Goal: Check status: Check status

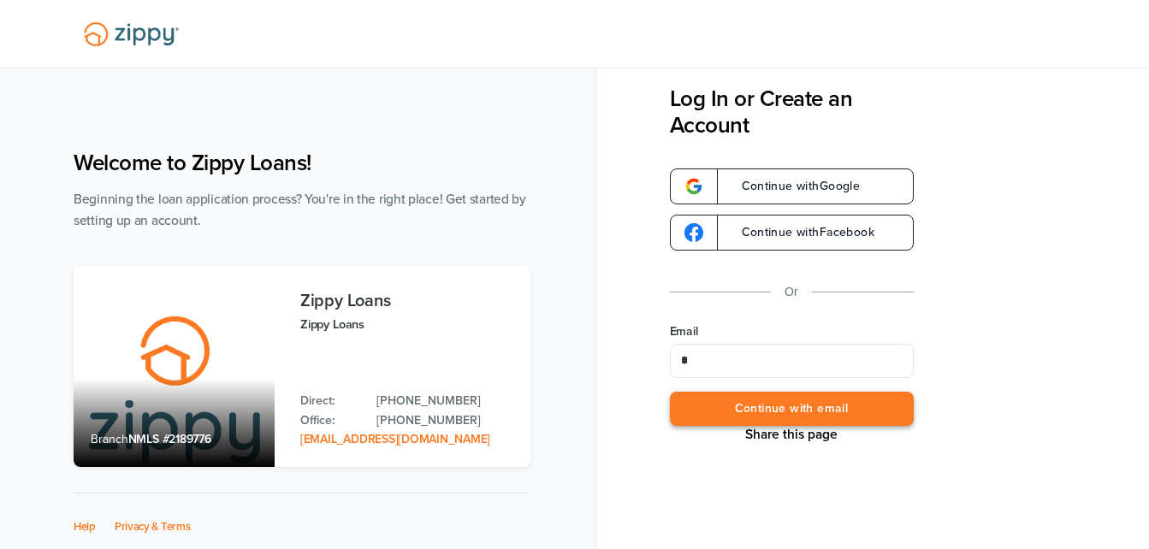
type input "**********"
click at [771, 412] on button "Continue with email" at bounding box center [792, 409] width 244 height 35
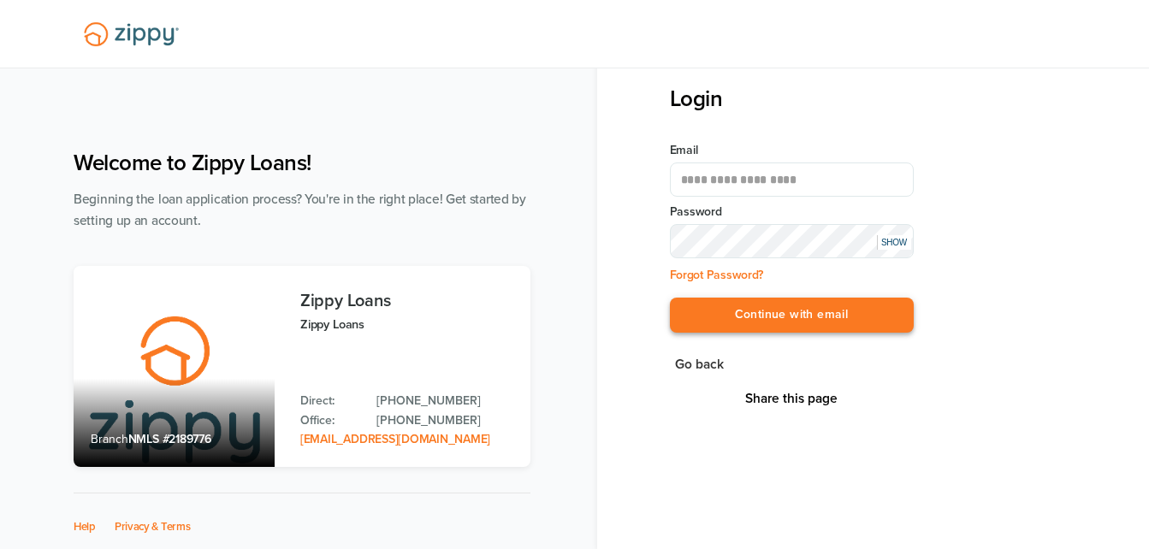
click at [707, 305] on button "Continue with email" at bounding box center [792, 315] width 244 height 35
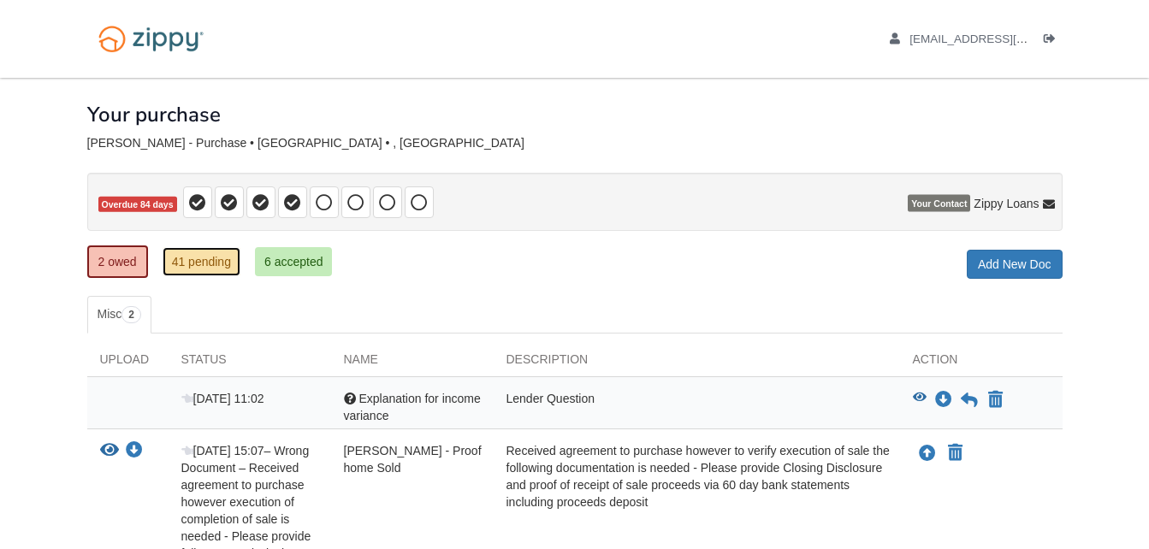
click at [193, 264] on link "41 pending" at bounding box center [202, 261] width 78 height 29
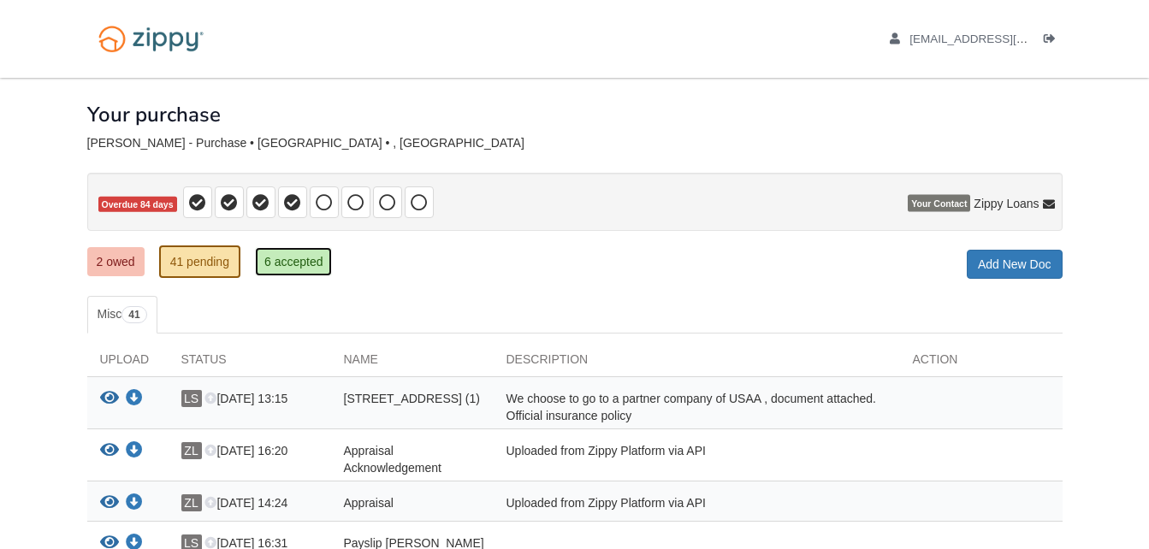
click at [265, 258] on link "6 accepted" at bounding box center [294, 261] width 78 height 29
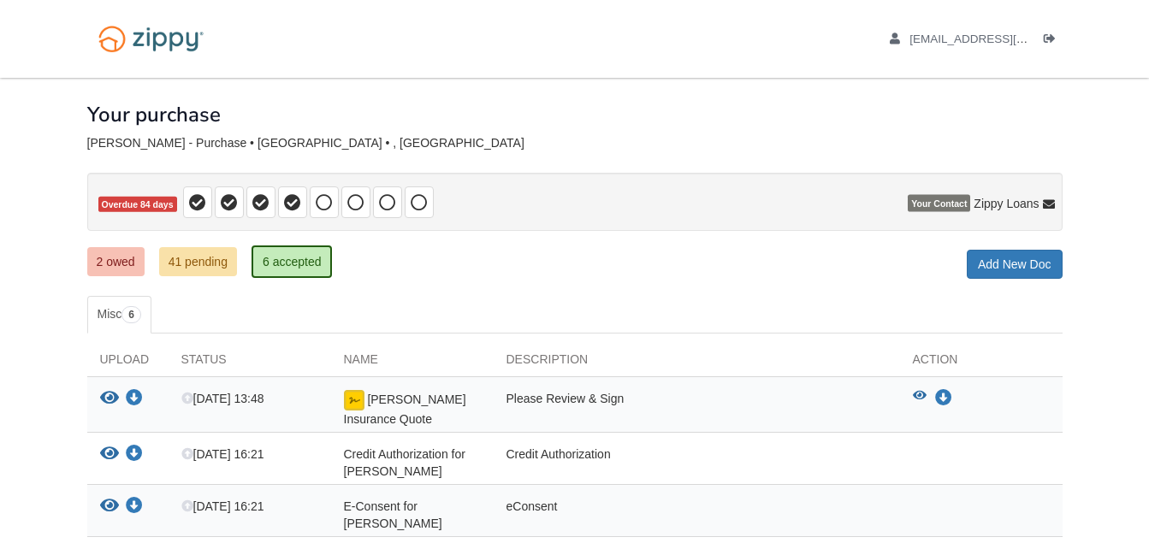
click at [591, 282] on div "× × × Pending Add Document Notice document will be included in the email sent t…" at bounding box center [574, 403] width 975 height 650
click at [114, 257] on link "2 owed" at bounding box center [115, 261] width 57 height 29
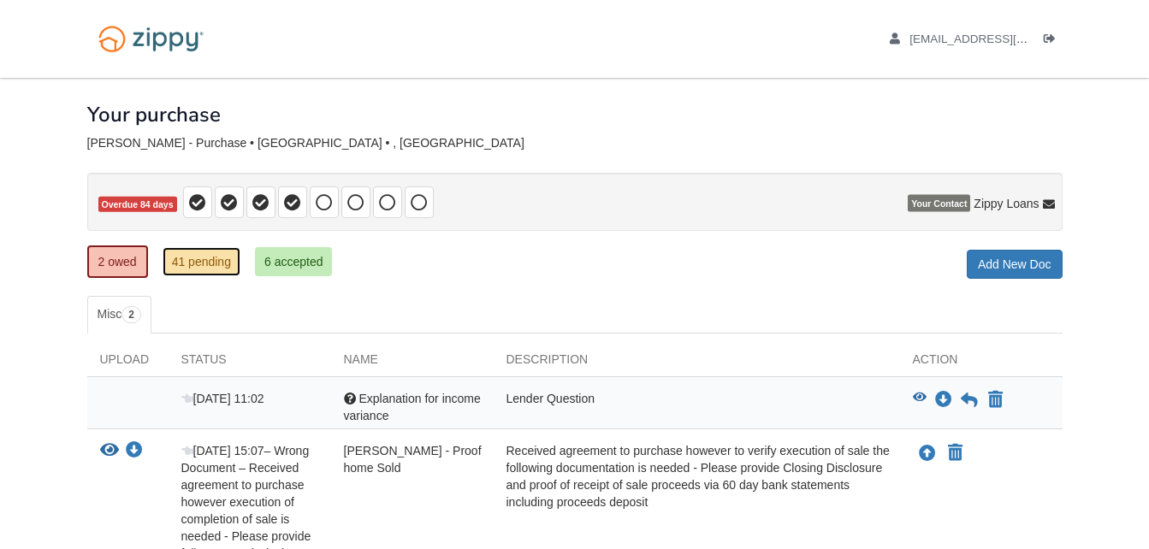
click at [197, 261] on link "41 pending" at bounding box center [202, 261] width 78 height 29
